Goal: Information Seeking & Learning: Learn about a topic

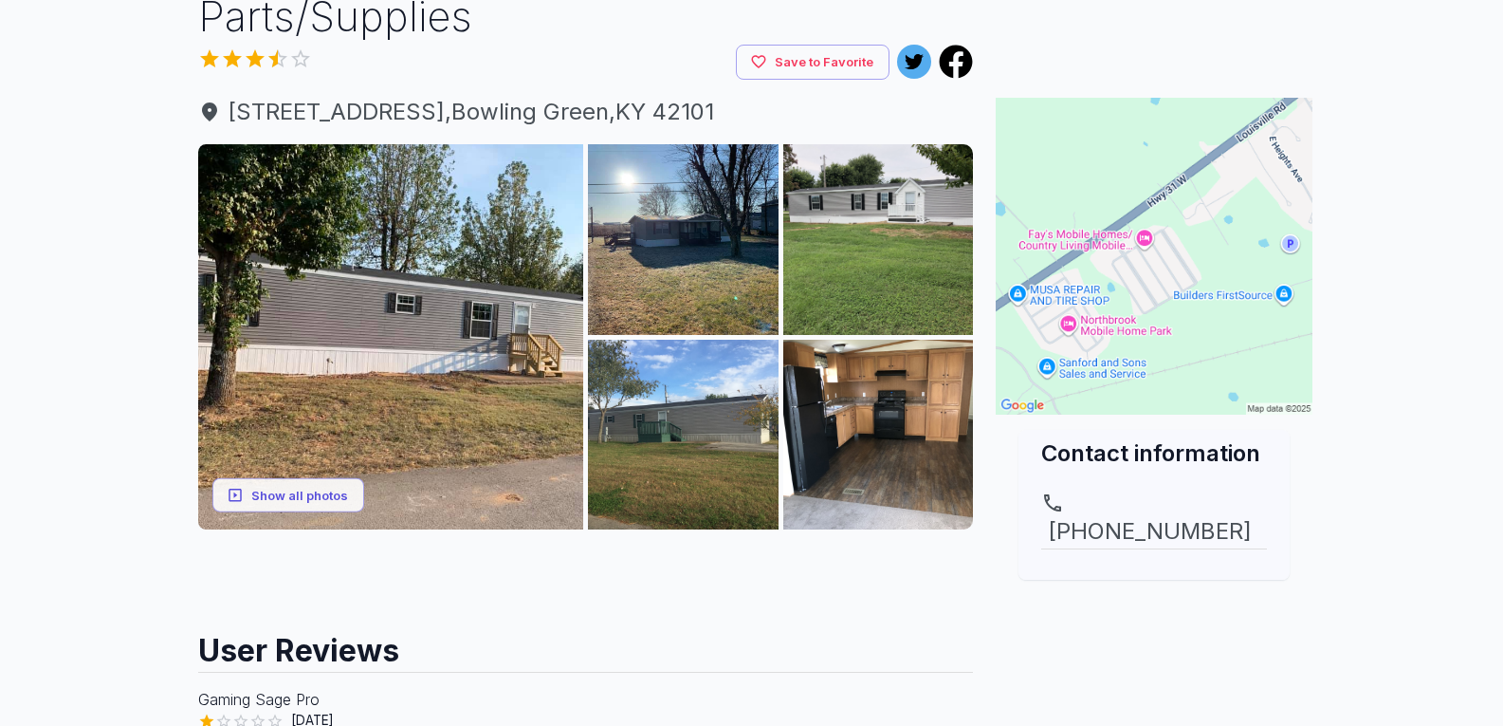
scroll to position [379, 0]
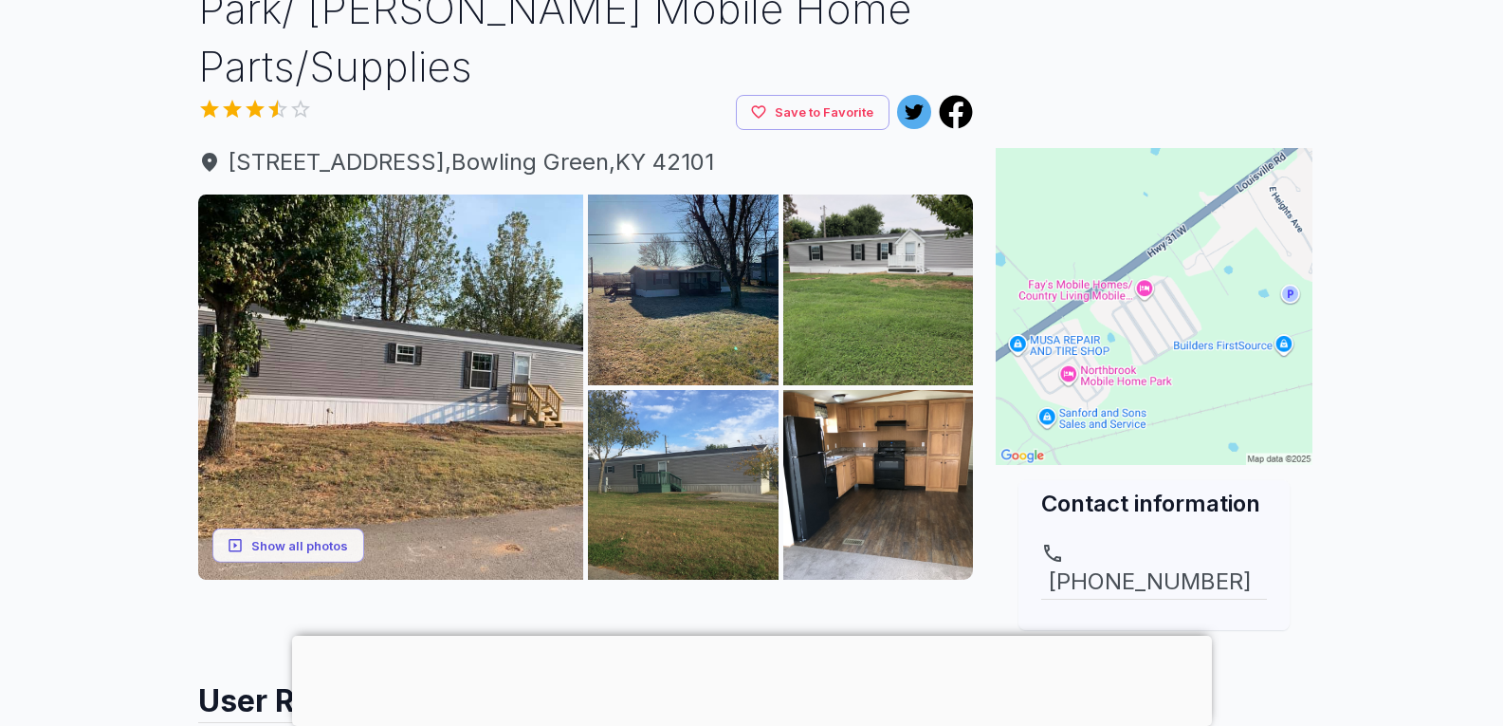
scroll to position [285, 0]
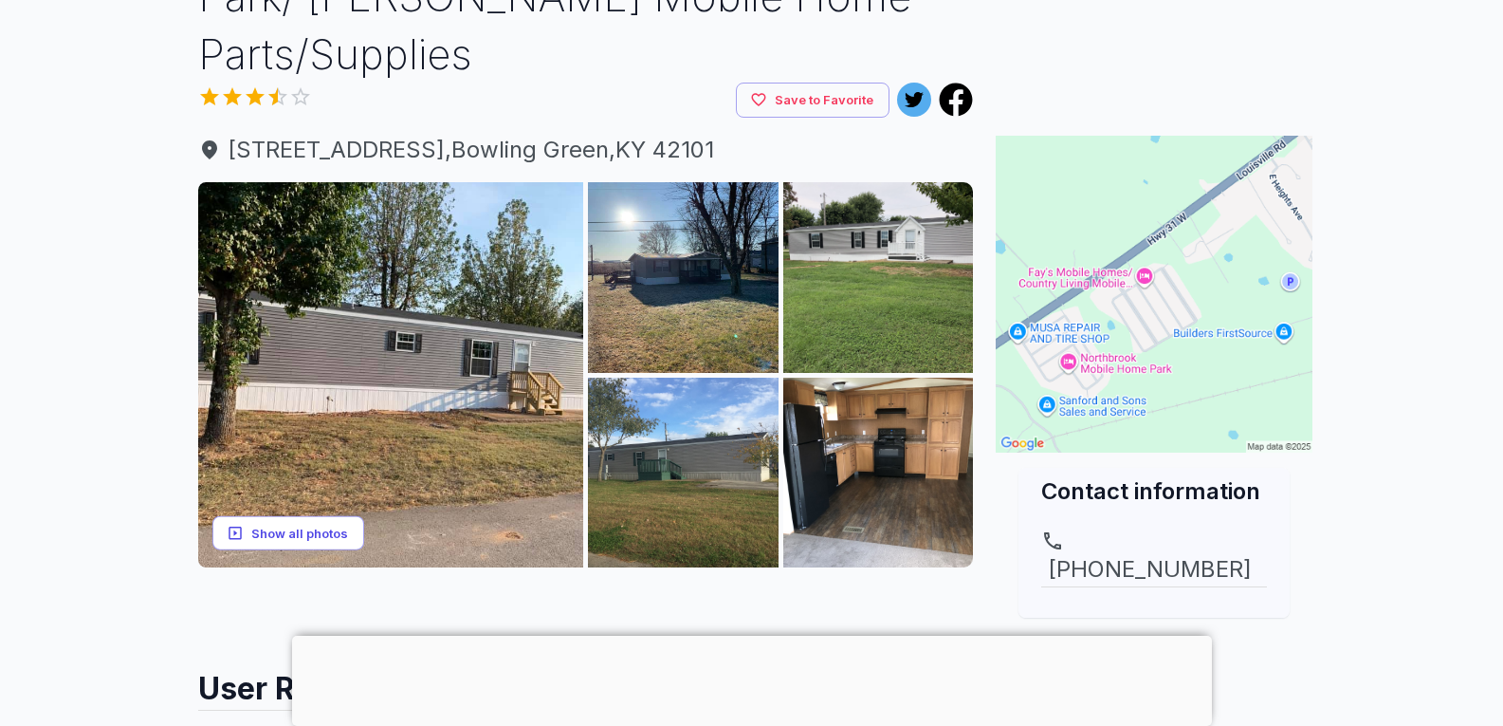
click at [293, 515] on button "Show all photos" at bounding box center [288, 532] width 152 height 35
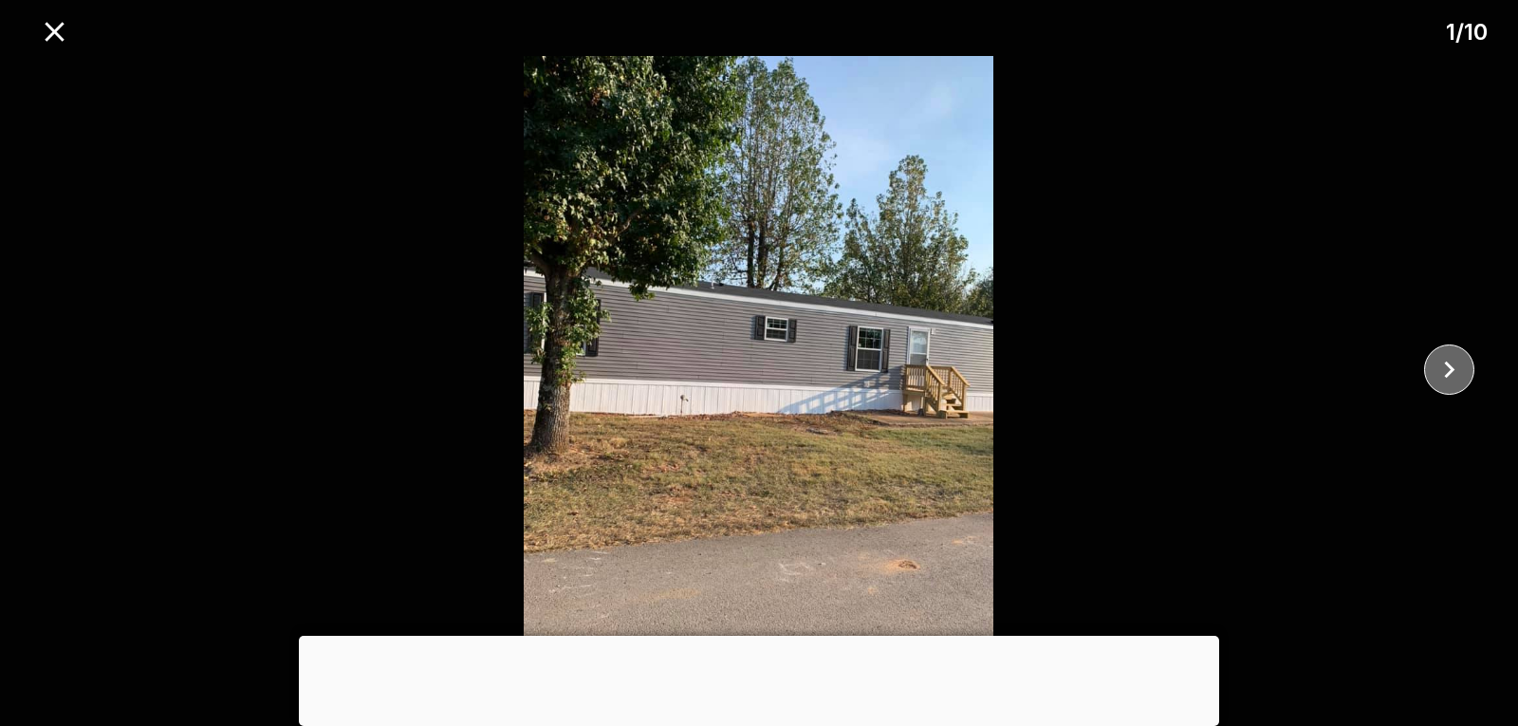
click at [1457, 359] on icon "close" at bounding box center [1448, 369] width 33 height 33
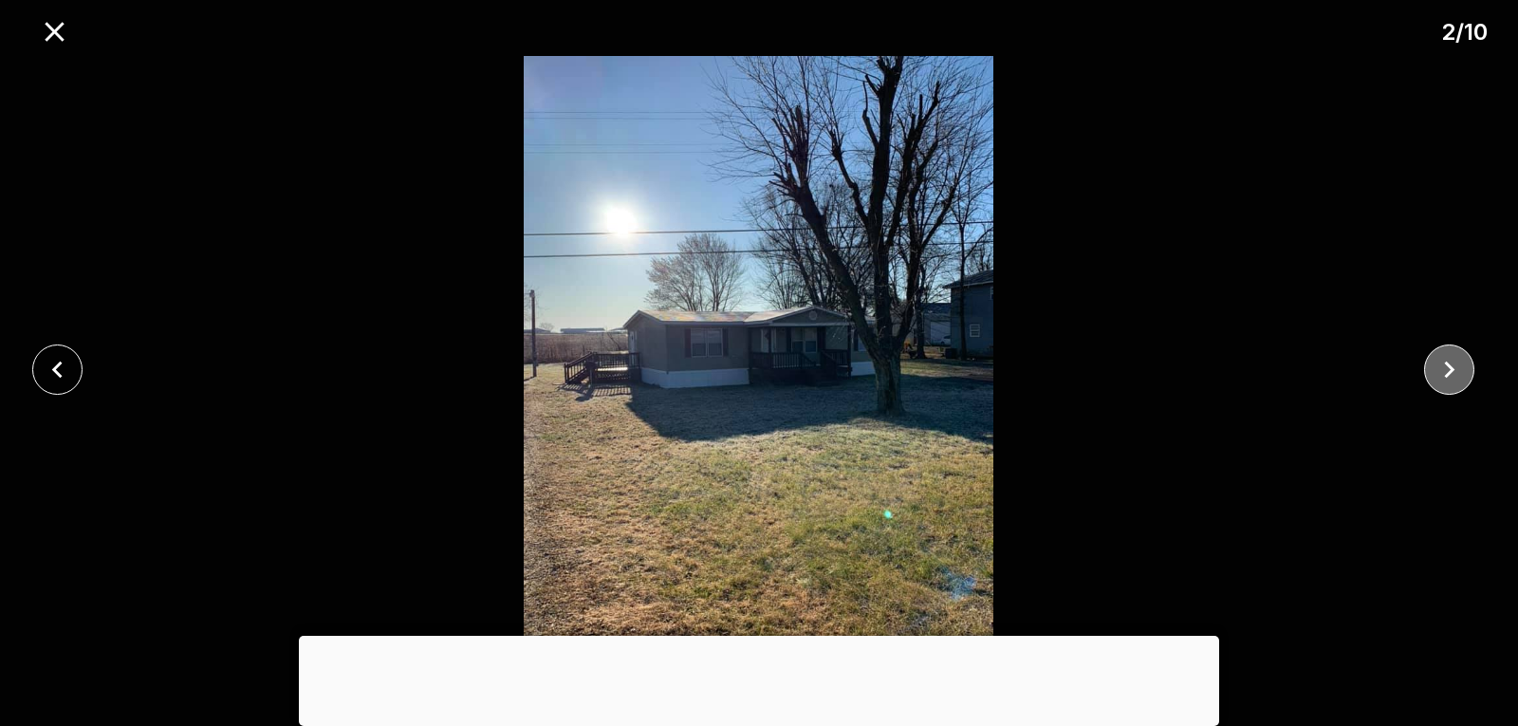
click at [1457, 359] on icon "close" at bounding box center [1448, 369] width 33 height 33
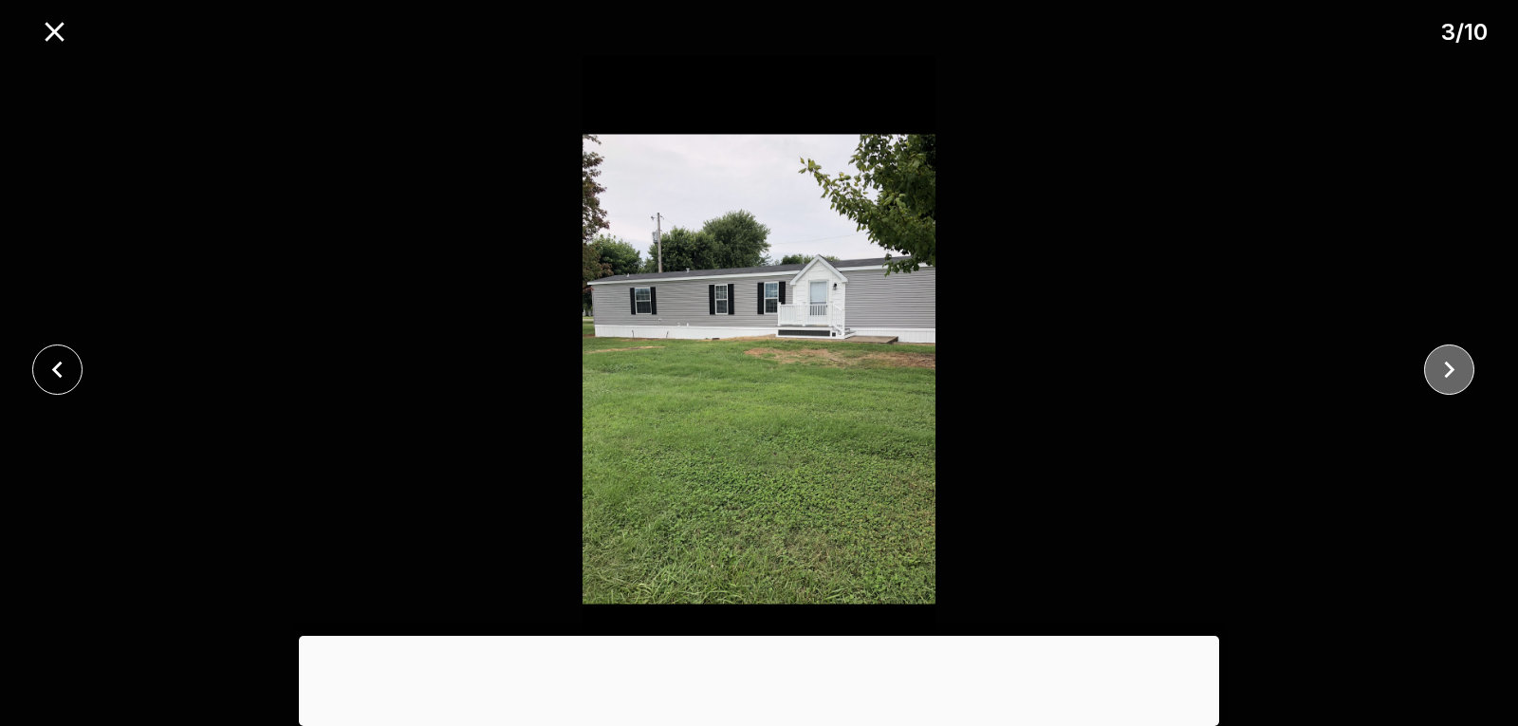
click at [1444, 361] on icon "close" at bounding box center [1448, 369] width 33 height 33
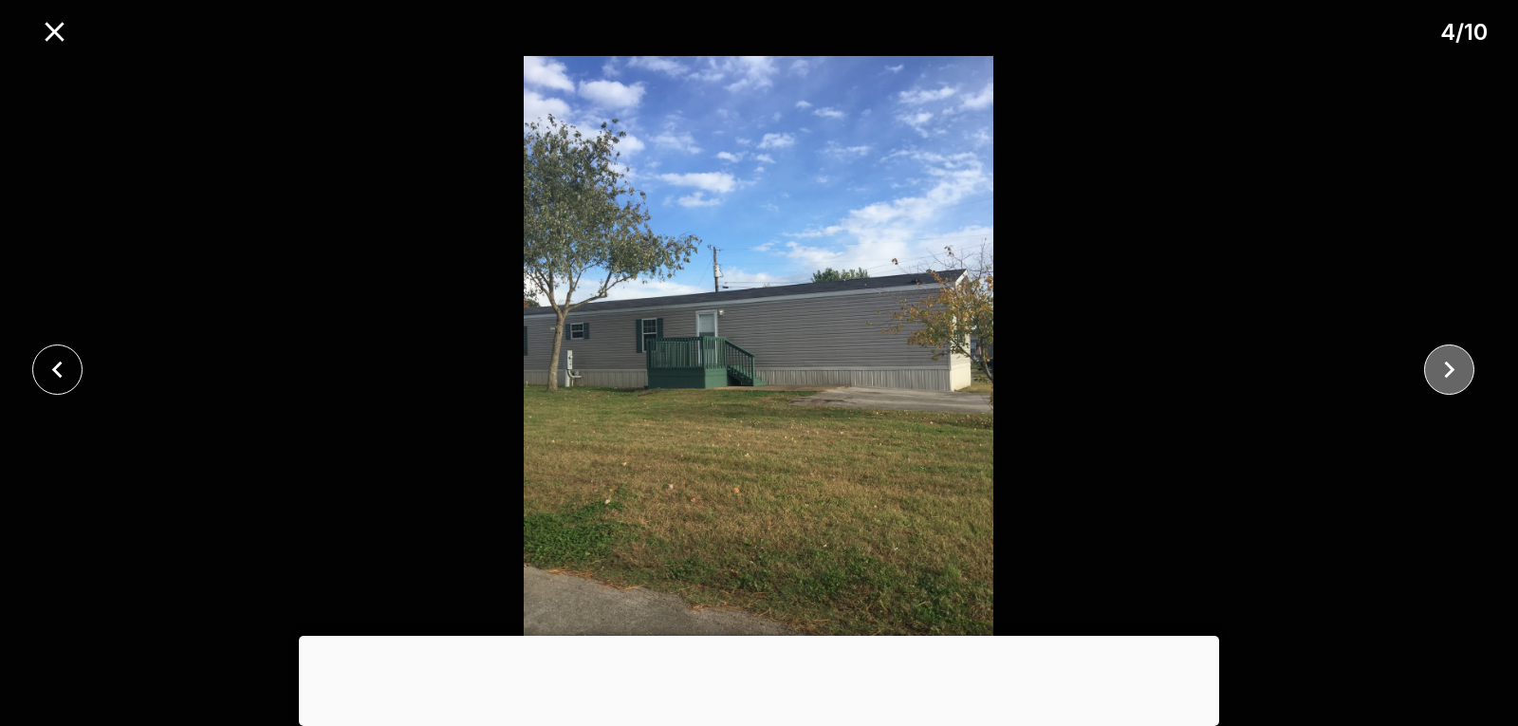
click at [1444, 361] on icon "close" at bounding box center [1448, 369] width 33 height 33
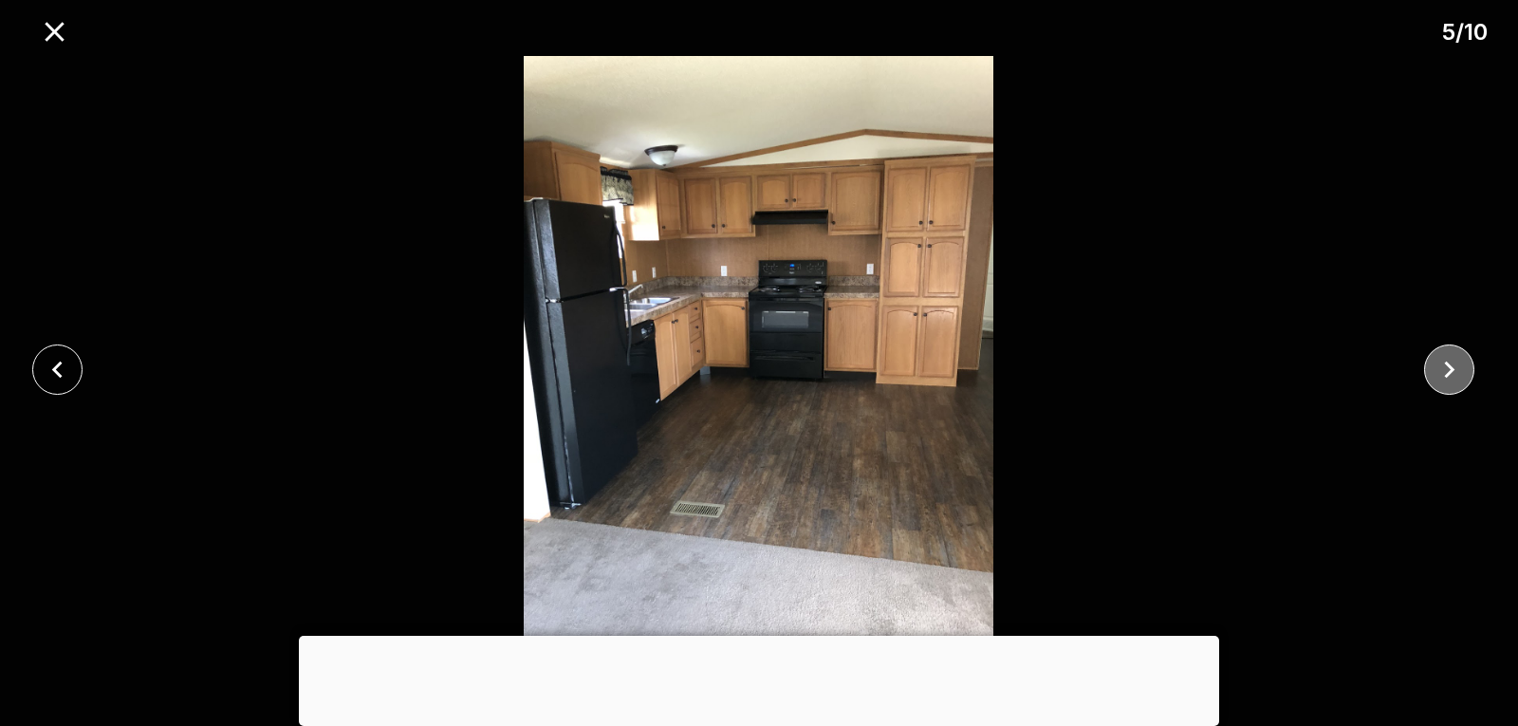
click at [1444, 361] on icon "close" at bounding box center [1448, 369] width 33 height 33
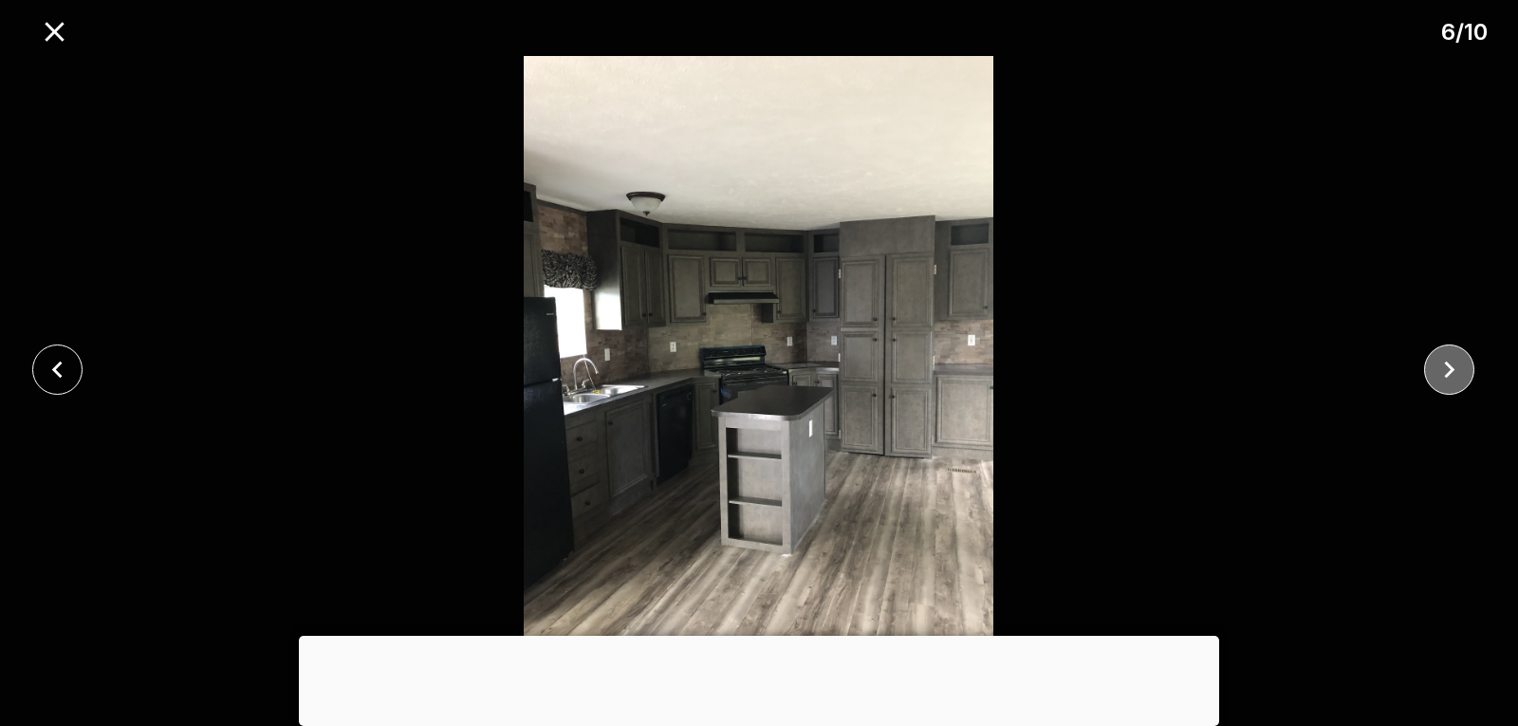
click at [1444, 361] on icon "close" at bounding box center [1448, 369] width 33 height 33
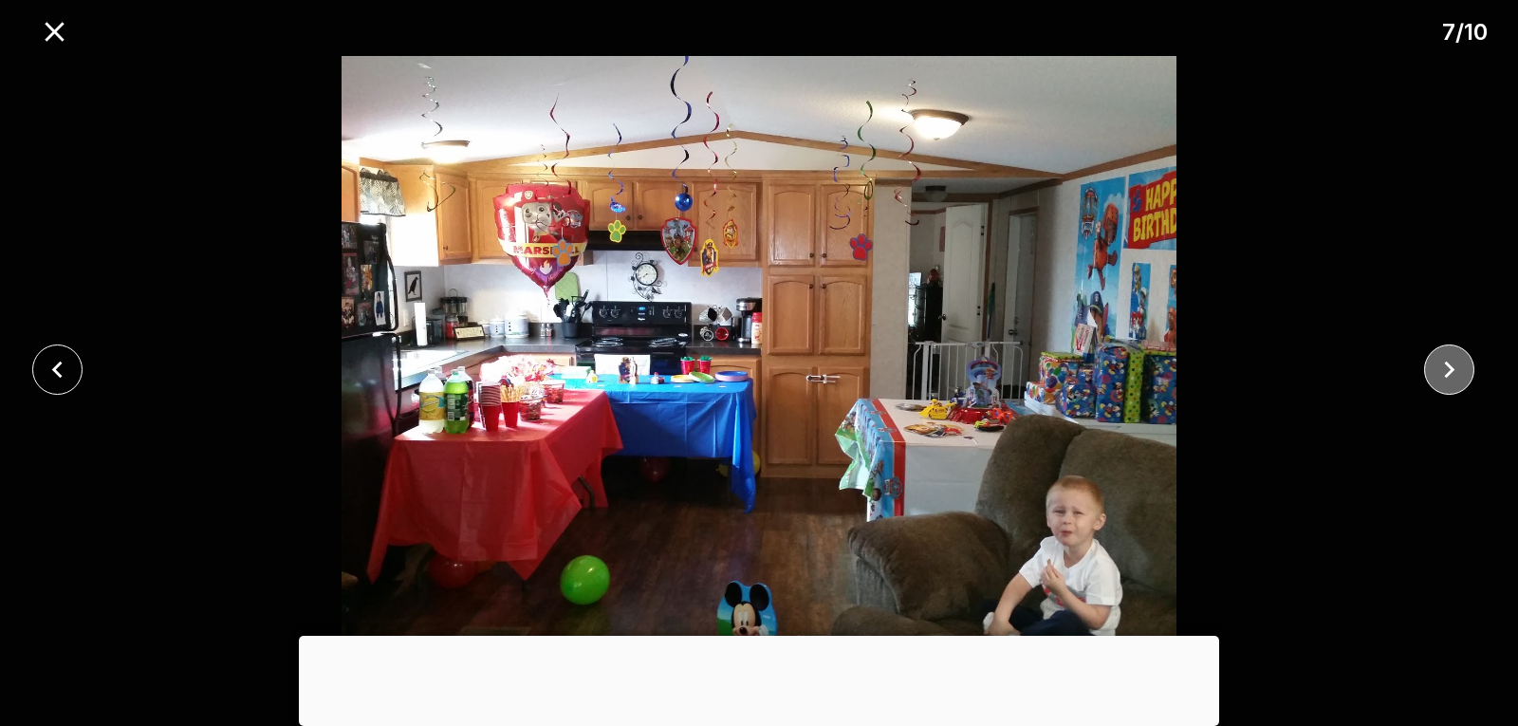
click at [1444, 361] on icon "close" at bounding box center [1448, 369] width 33 height 33
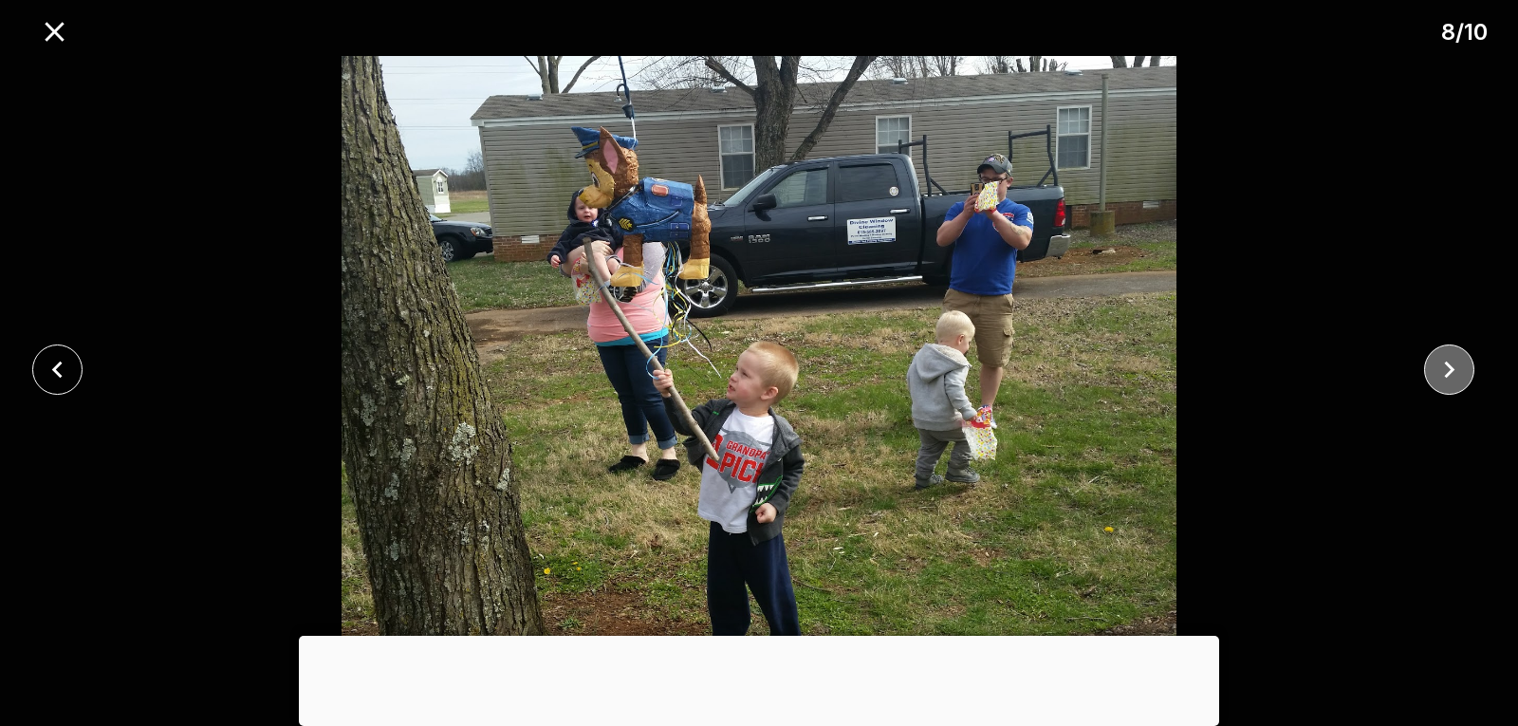
click at [1444, 361] on icon "close" at bounding box center [1448, 369] width 33 height 33
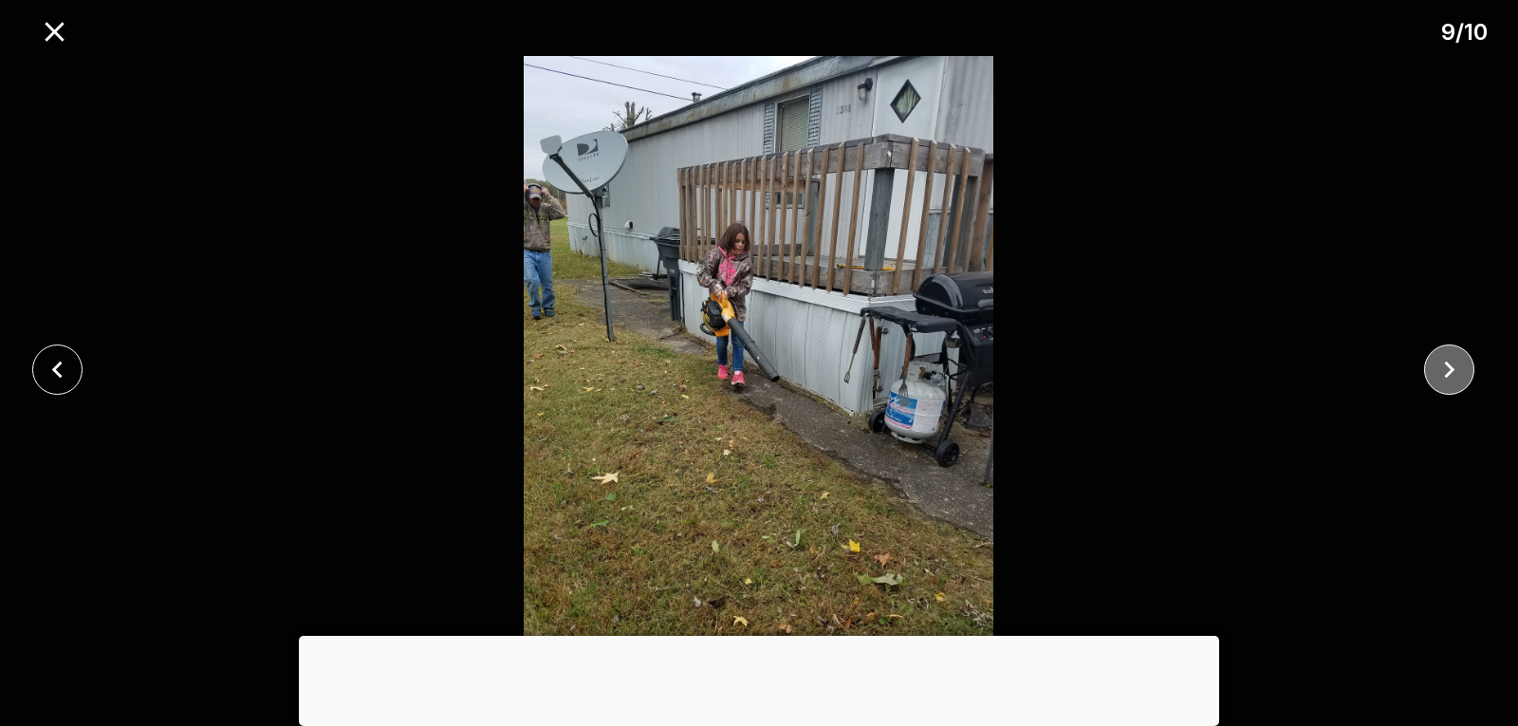
click at [1444, 361] on icon "close" at bounding box center [1448, 369] width 33 height 33
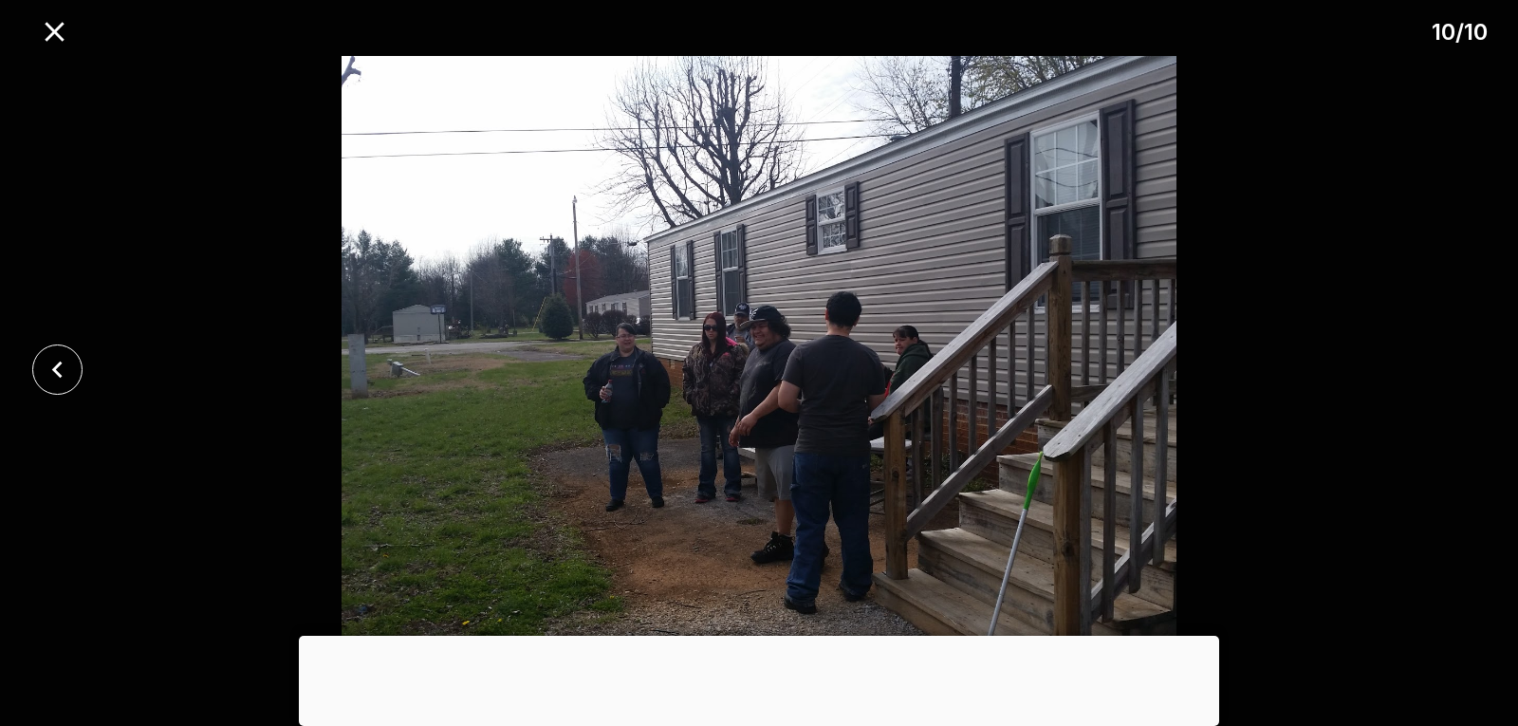
click at [1444, 361] on div at bounding box center [759, 369] width 1518 height 626
click at [56, 31] on icon "close" at bounding box center [54, 31] width 19 height 19
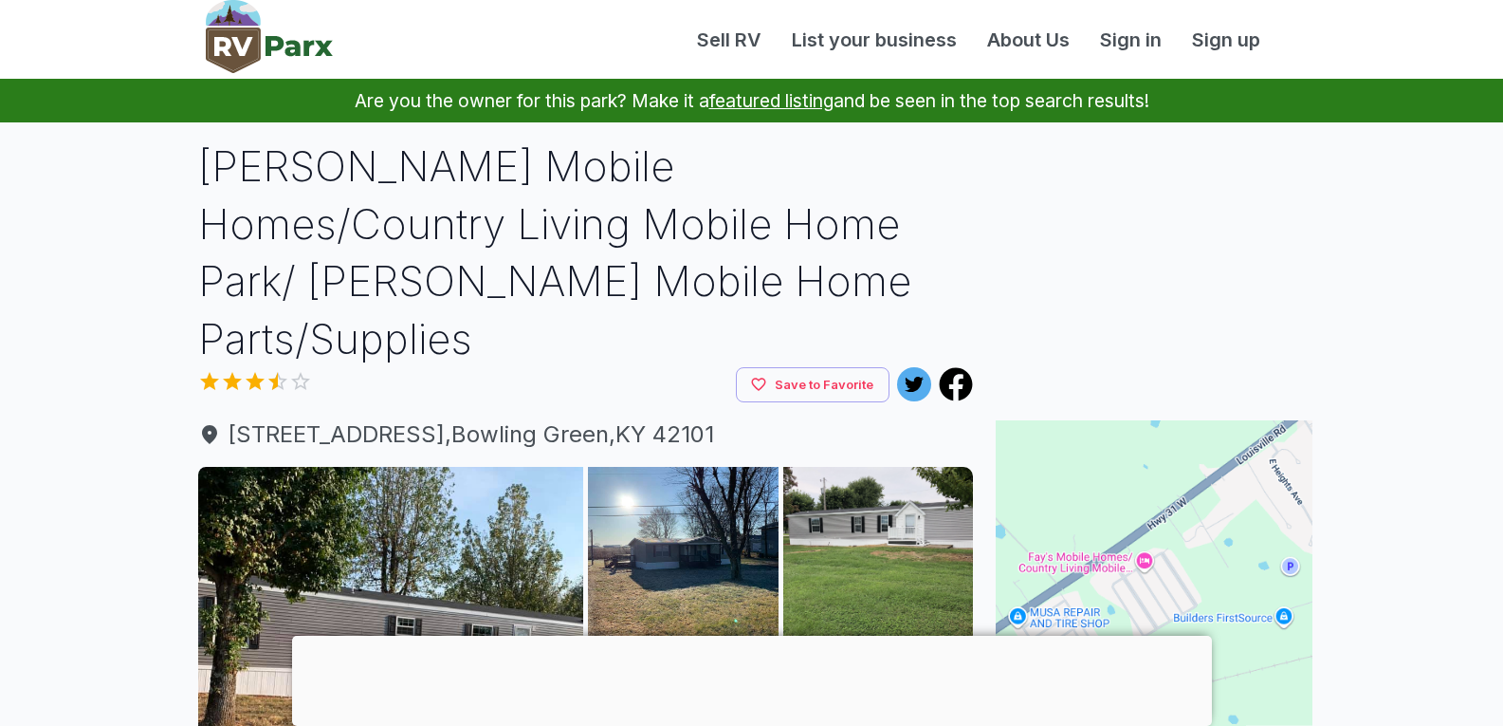
scroll to position [379, 0]
